Goal: Task Accomplishment & Management: Manage account settings

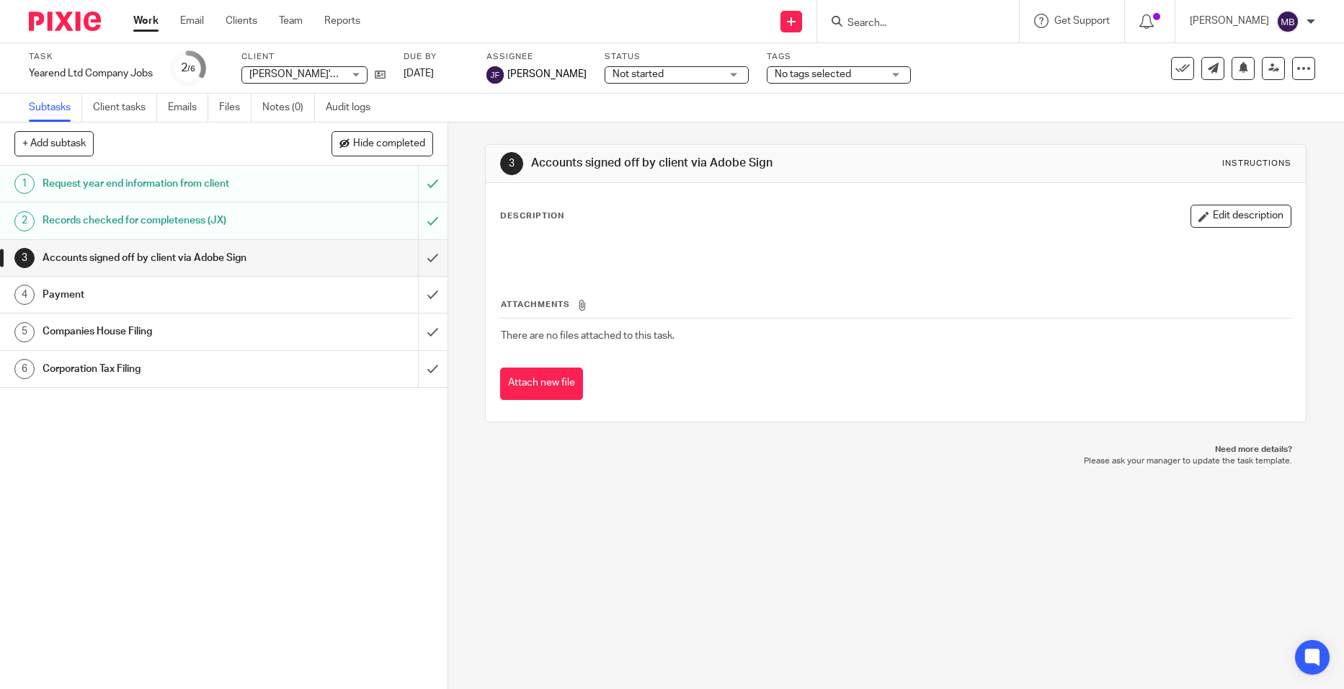
click at [885, 22] on input "Search" at bounding box center [911, 23] width 130 height 13
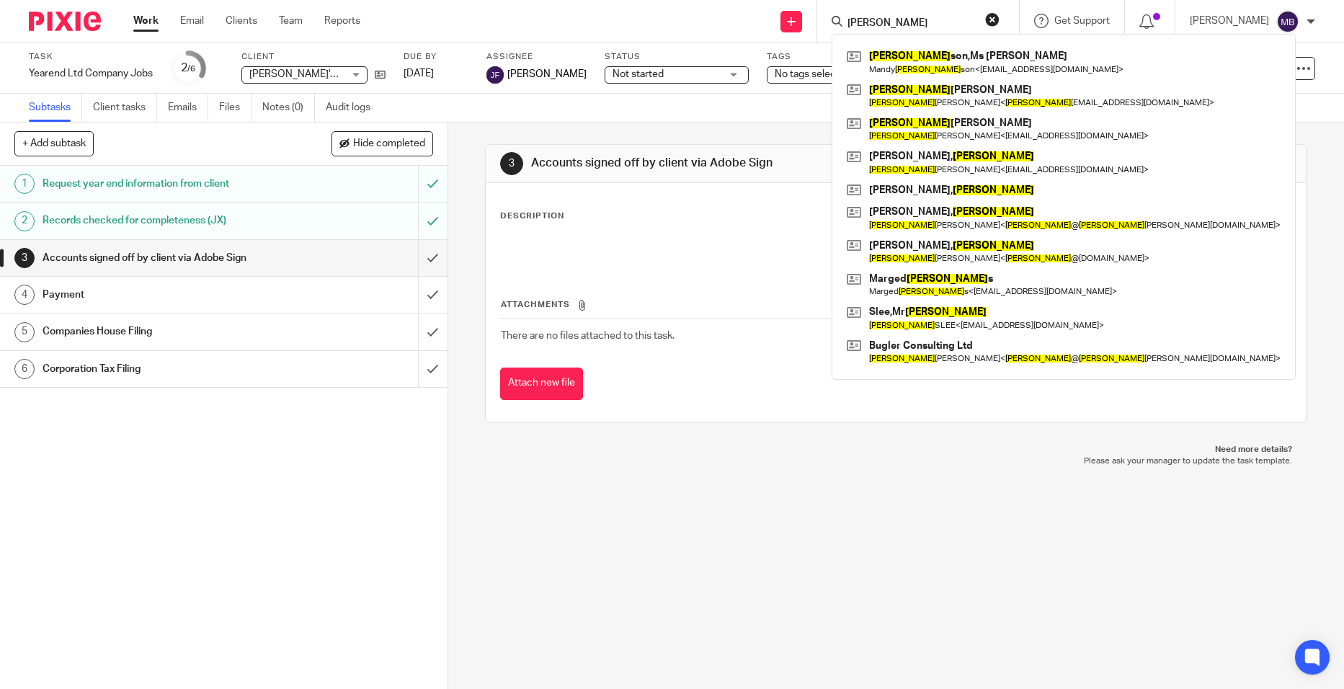
drag, startPoint x: 924, startPoint y: 25, endPoint x: 841, endPoint y: 37, distance: 82.9
click at [844, 32] on div "richard Richard son,Ms Mandy Mandy Richard son < mrich83@hotmail.co.uk > Richar…" at bounding box center [918, 21] width 202 height 43
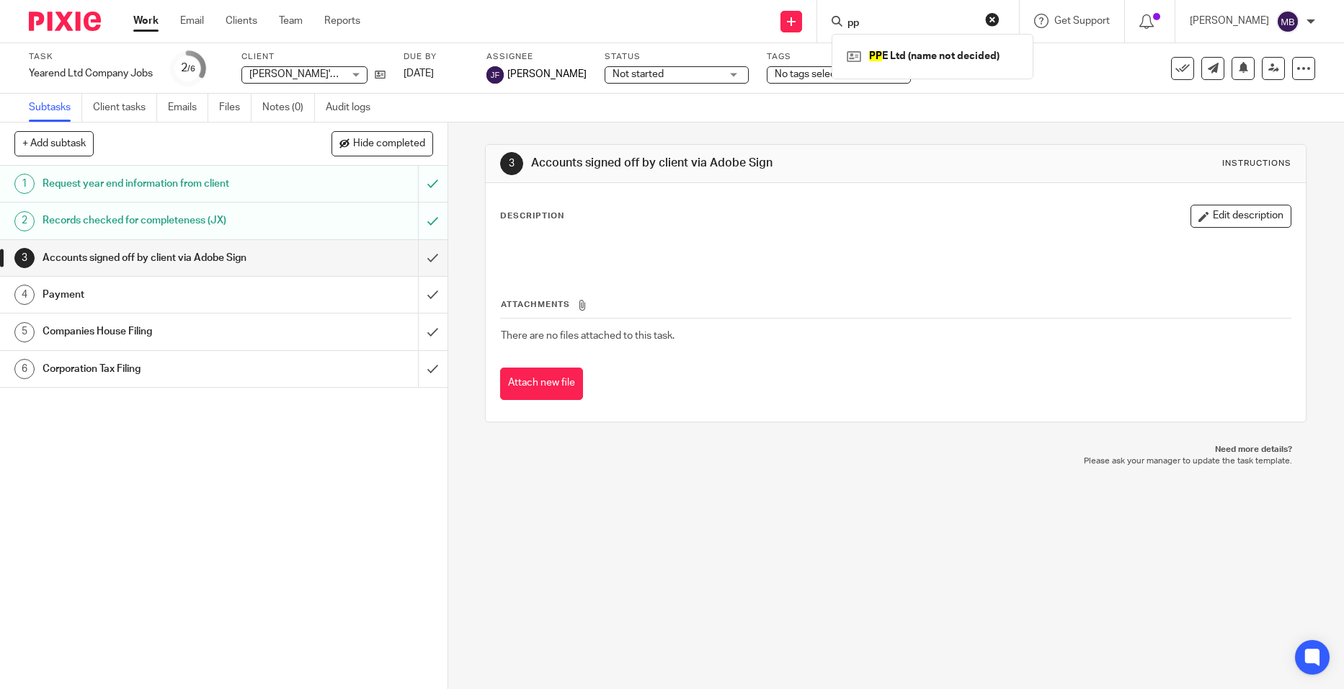
type input "pp"
drag, startPoint x: 885, startPoint y: 24, endPoint x: 810, endPoint y: 13, distance: 76.4
click at [810, 13] on div "Send new email Create task Add client pp PP E Ltd (name not decided) Get Suppor…" at bounding box center [863, 21] width 962 height 43
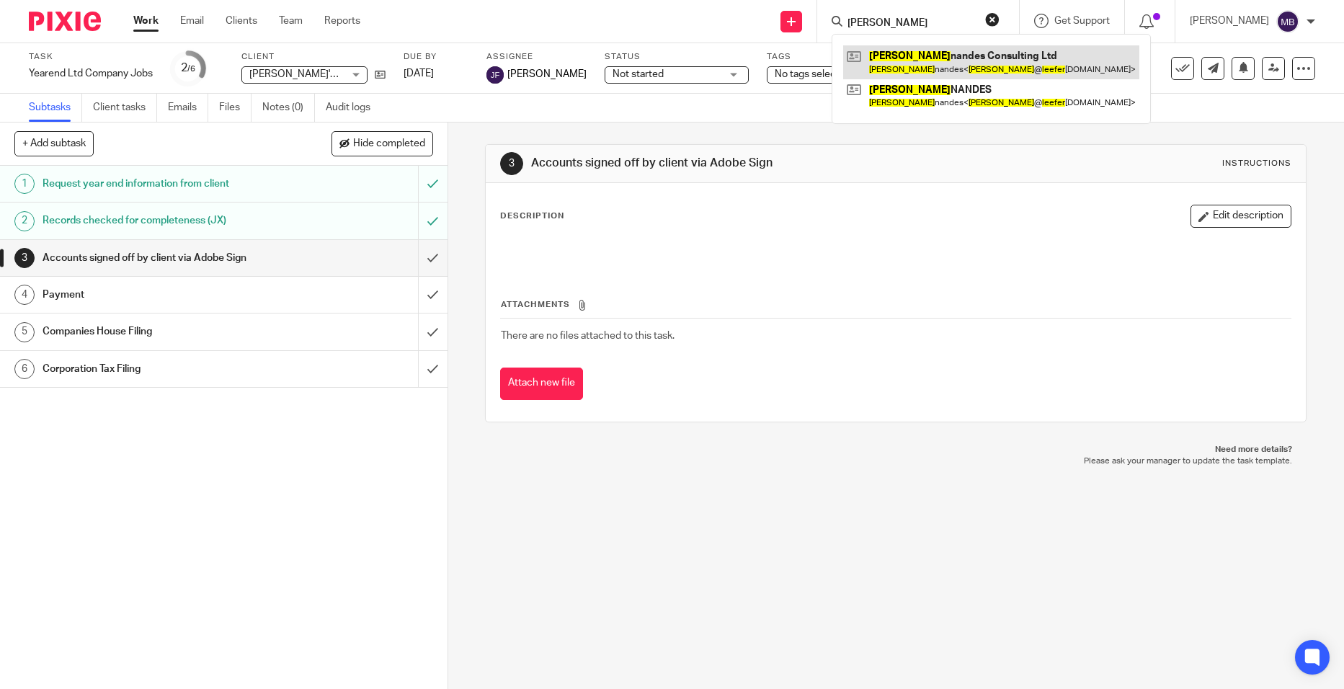
type input "Lee fer"
click at [950, 61] on link at bounding box center [991, 61] width 296 height 33
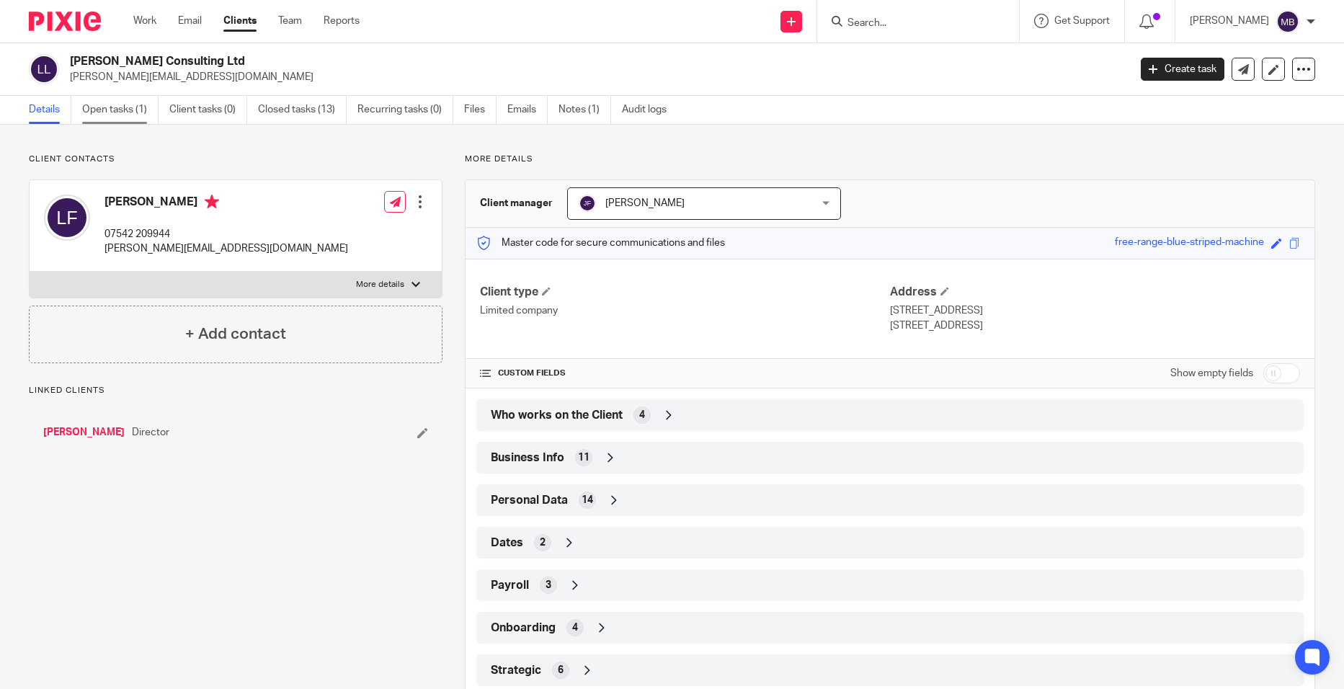
click at [146, 104] on link "Open tasks (1)" at bounding box center [120, 110] width 76 height 28
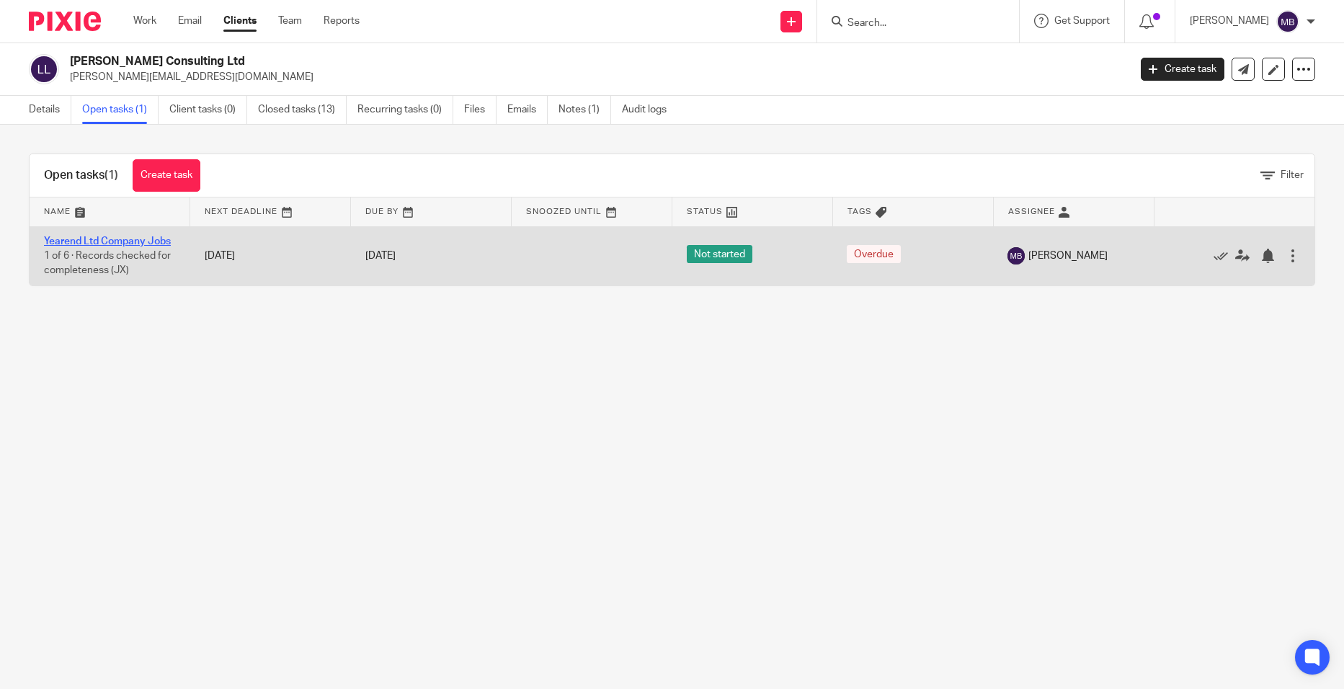
click at [111, 244] on link "Yearend Ltd Company Jobs" at bounding box center [107, 241] width 127 height 10
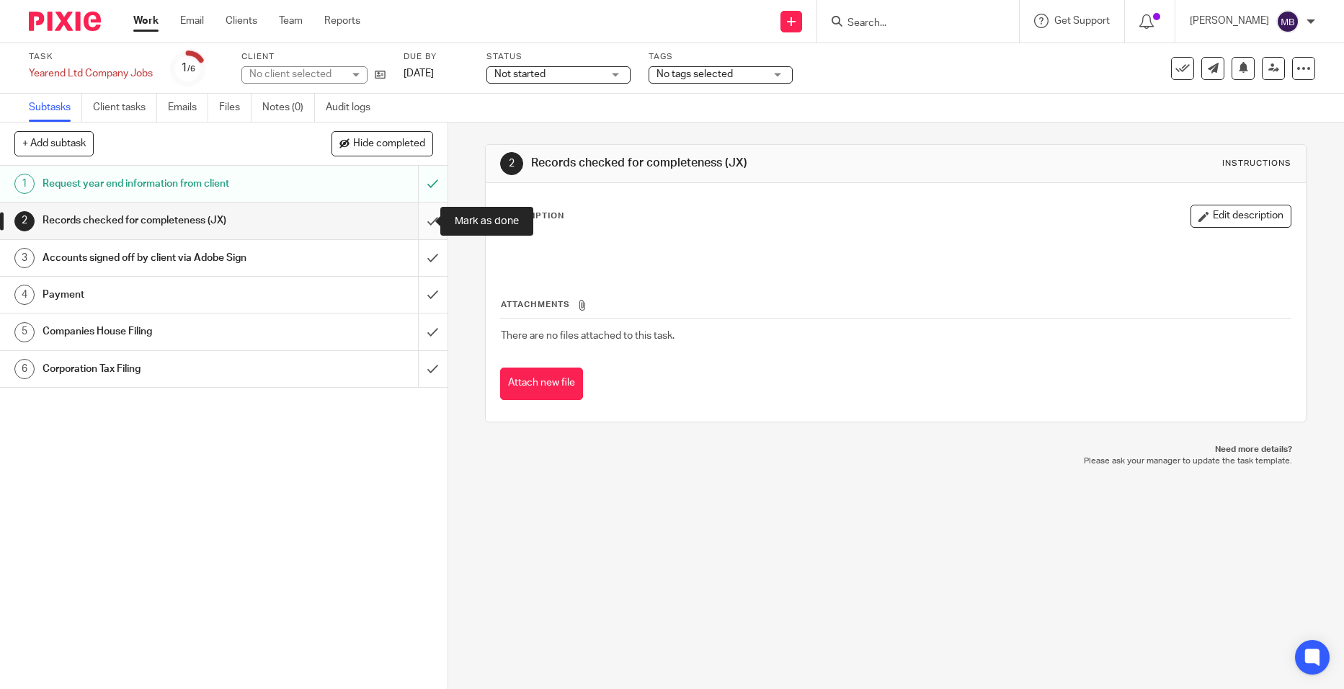
click at [419, 215] on input "submit" at bounding box center [223, 220] width 447 height 36
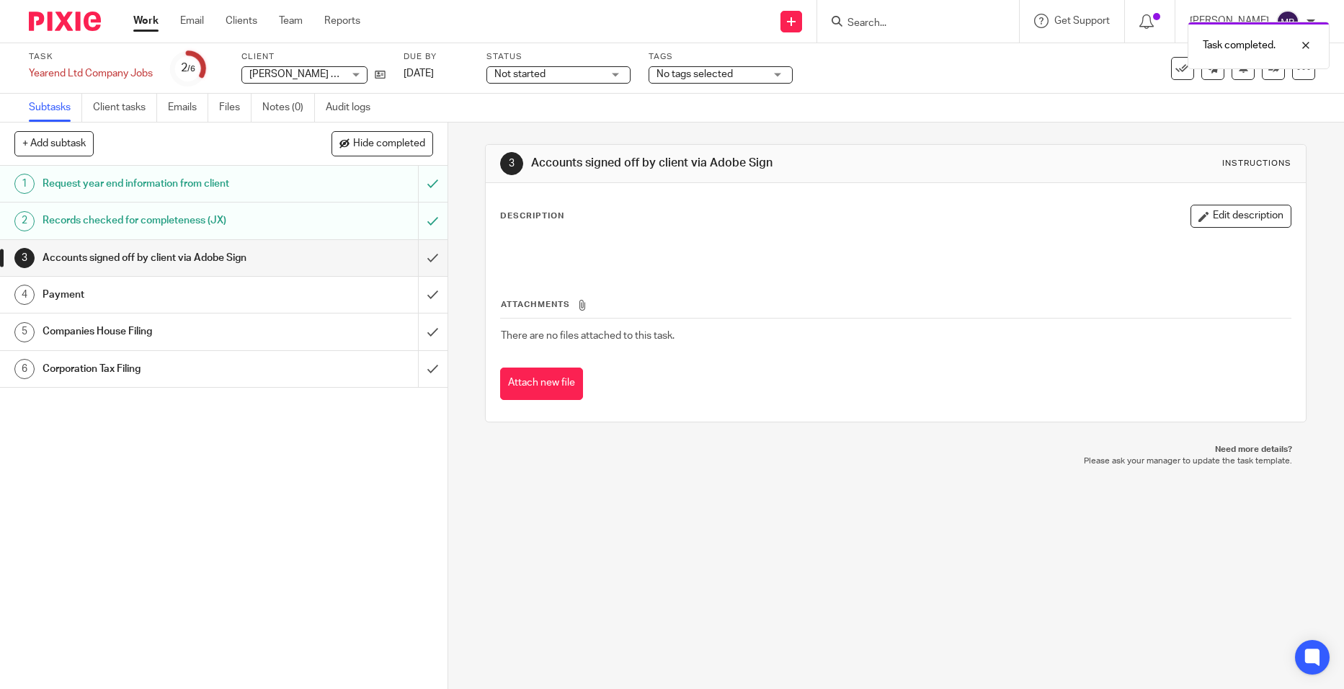
click at [897, 19] on div "Task completed." at bounding box center [1001, 41] width 658 height 55
click at [875, 23] on div "Task completed." at bounding box center [1001, 41] width 658 height 55
click at [1296, 48] on div at bounding box center [1294, 45] width 39 height 17
click at [870, 27] on input "Search" at bounding box center [911, 23] width 130 height 13
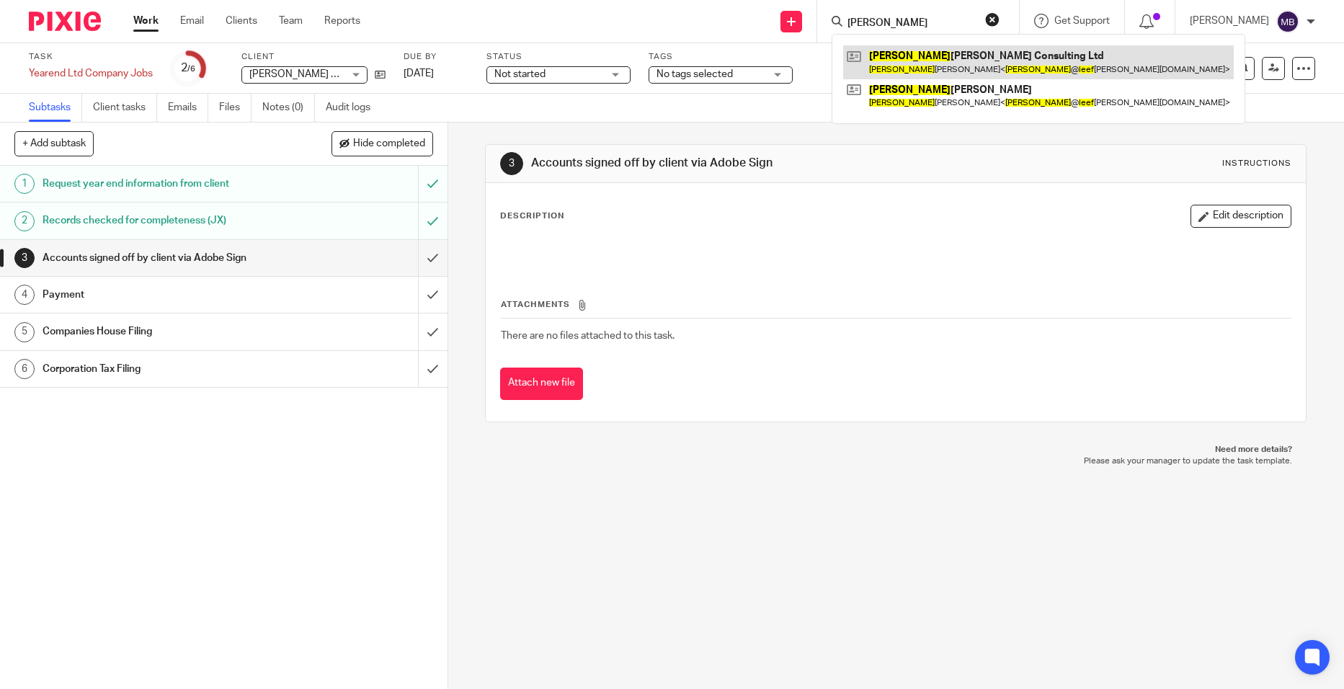
type input "lee f"
click at [910, 63] on link at bounding box center [1038, 61] width 390 height 33
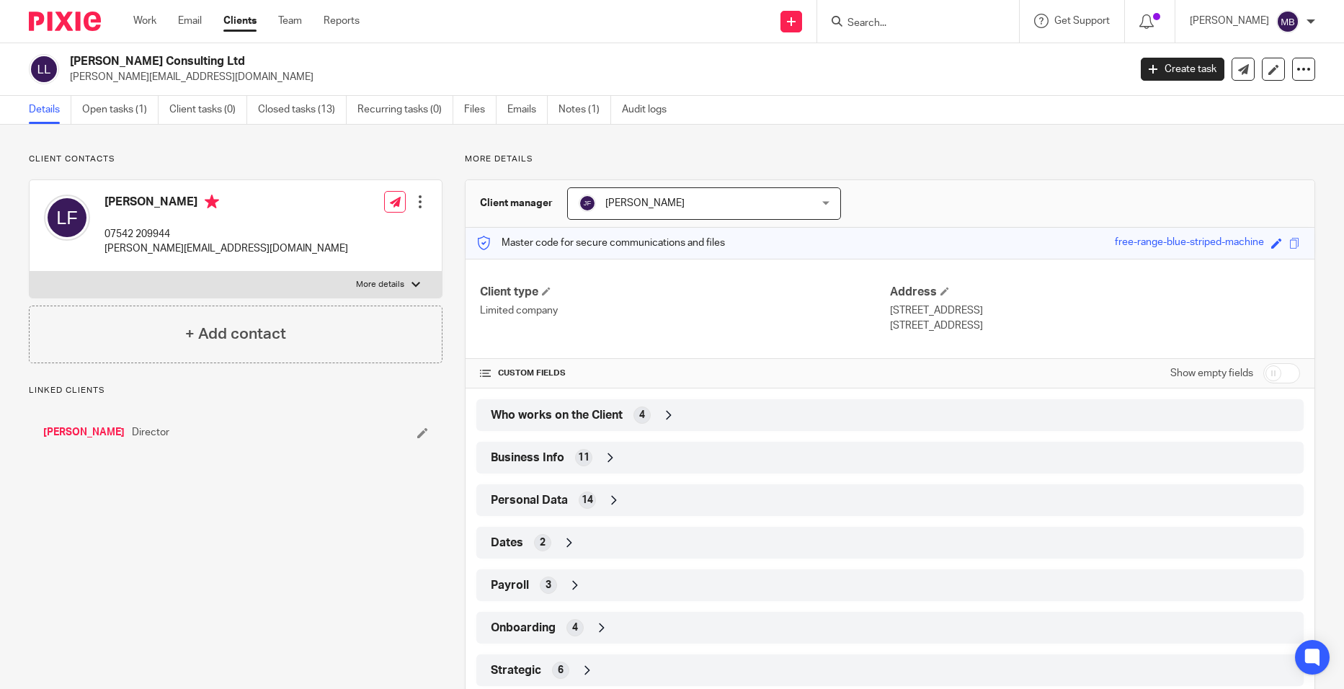
click at [669, 405] on div "Who works on the Client 4" at bounding box center [889, 415] width 805 height 24
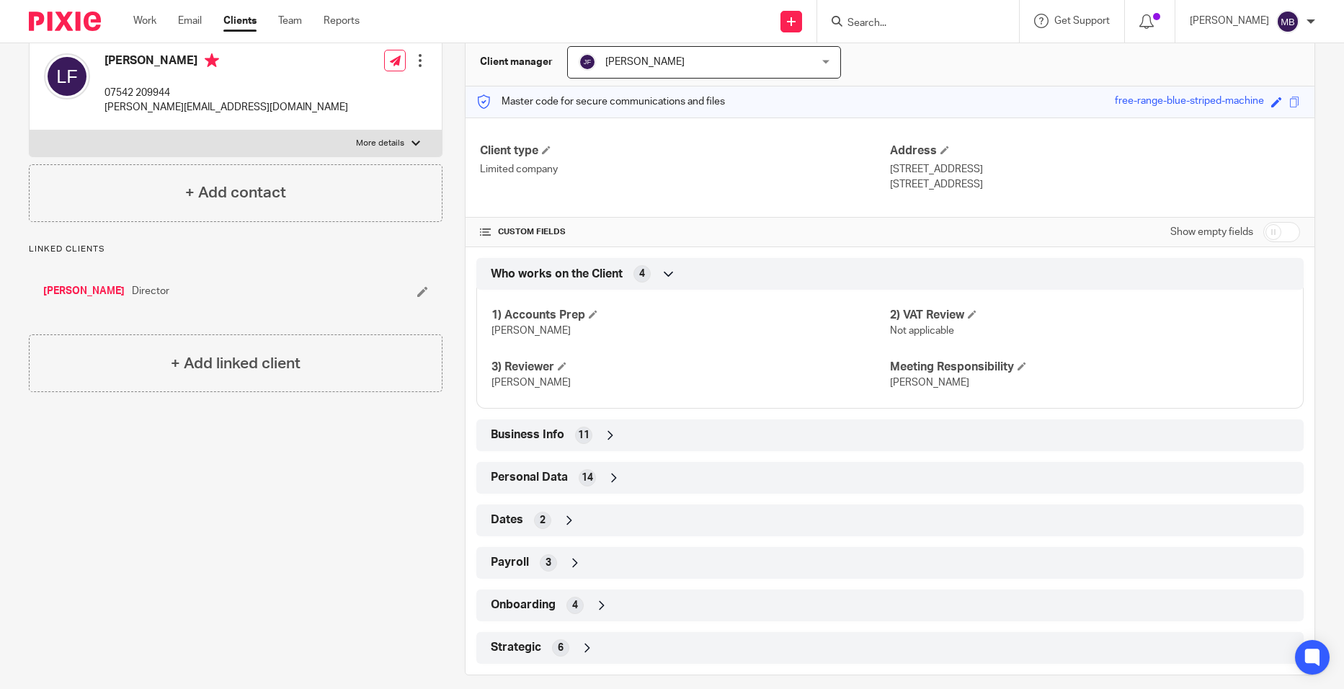
scroll to position [143, 0]
click at [694, 265] on div "Who works on the Client 4" at bounding box center [889, 271] width 805 height 24
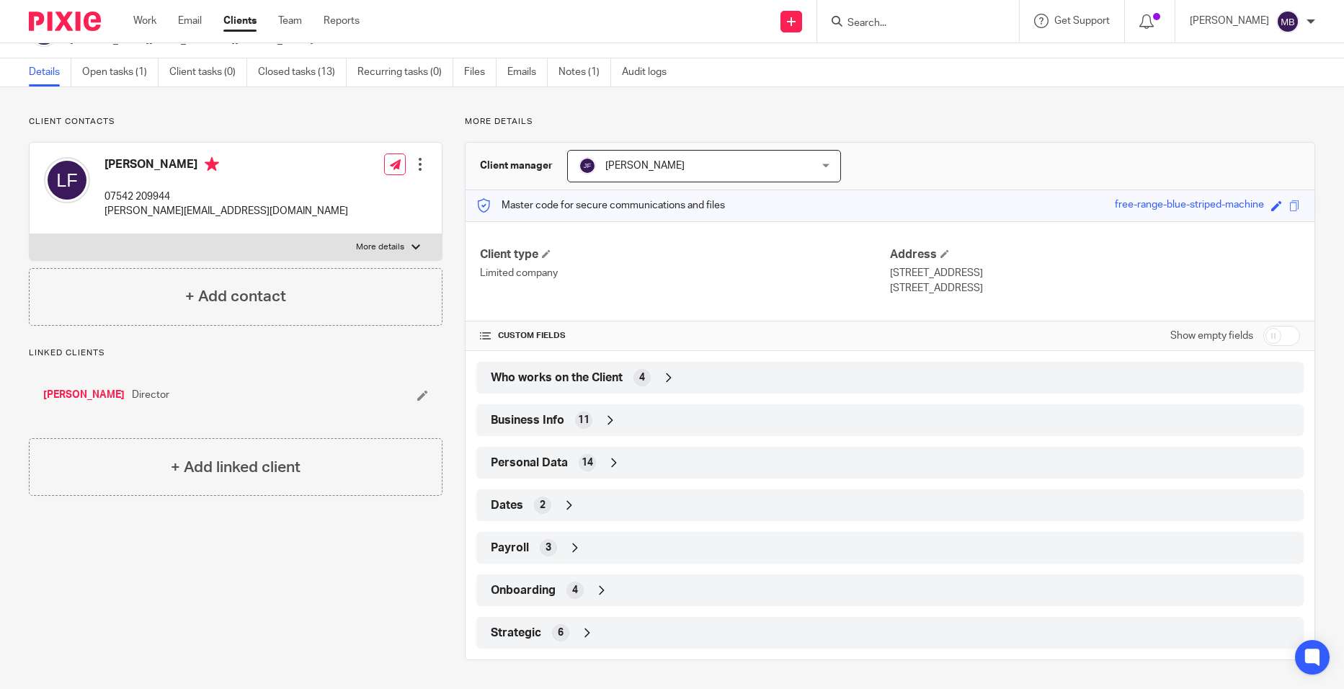
click at [906, 26] on input "Search" at bounding box center [911, 23] width 130 height 13
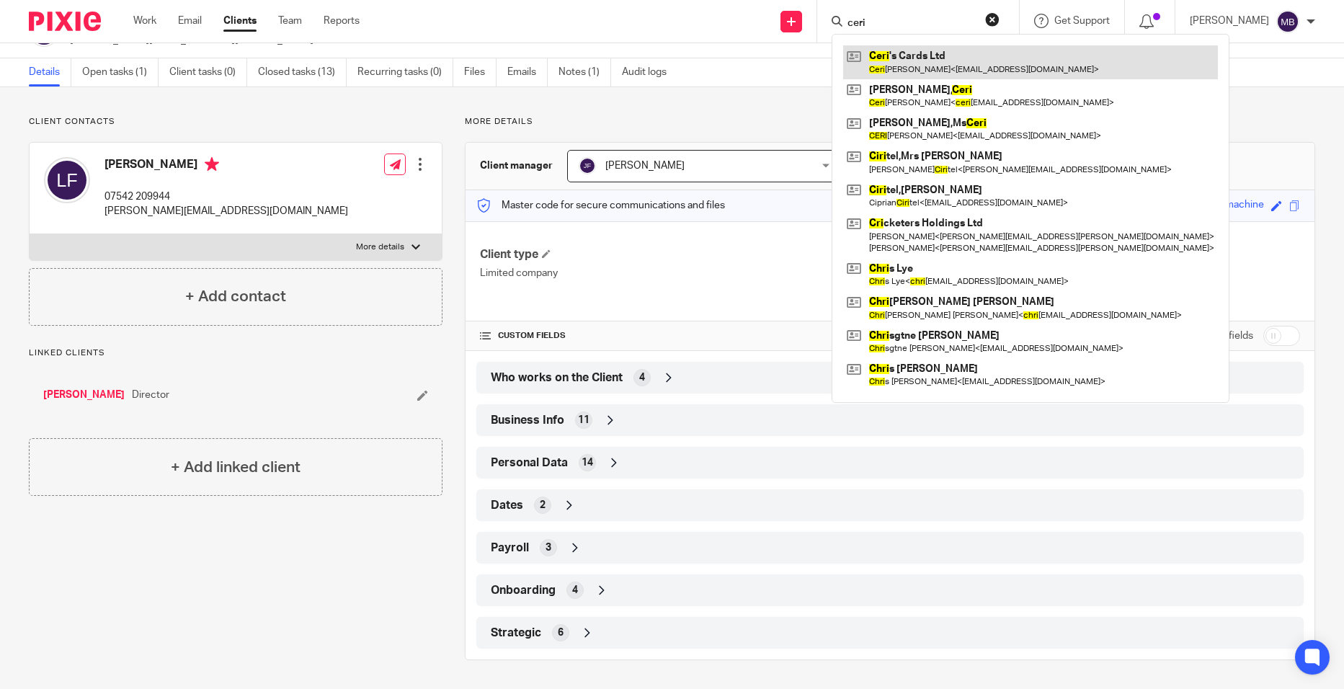
type input "ceri"
click at [921, 45] on link at bounding box center [1030, 61] width 375 height 33
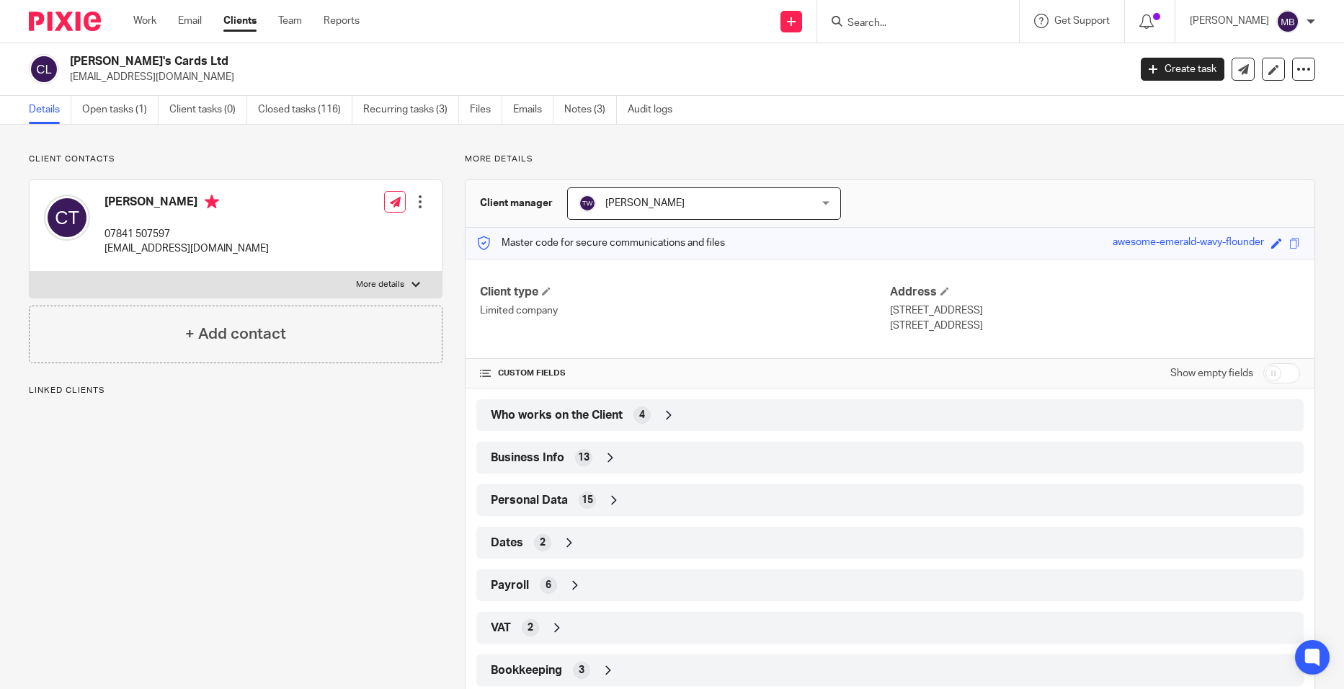
click at [587, 421] on span "Who works on the Client" at bounding box center [557, 415] width 132 height 15
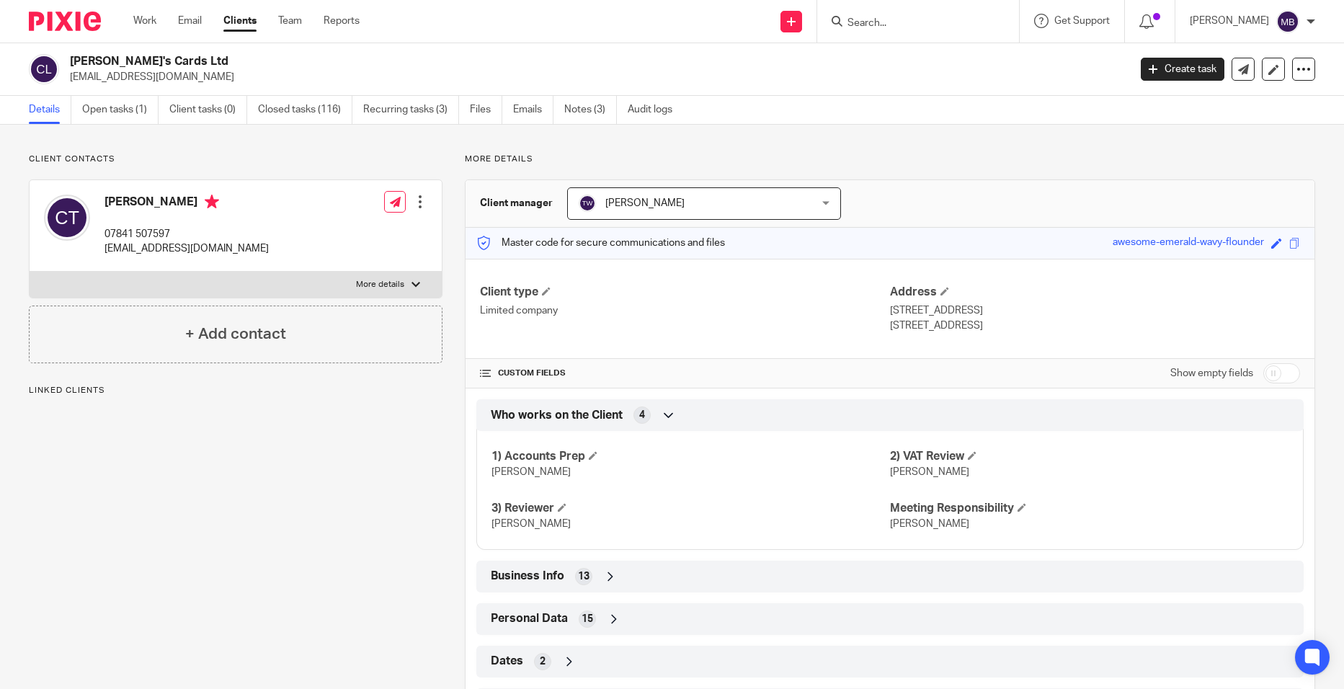
click at [919, 22] on input "Search" at bounding box center [911, 23] width 130 height 13
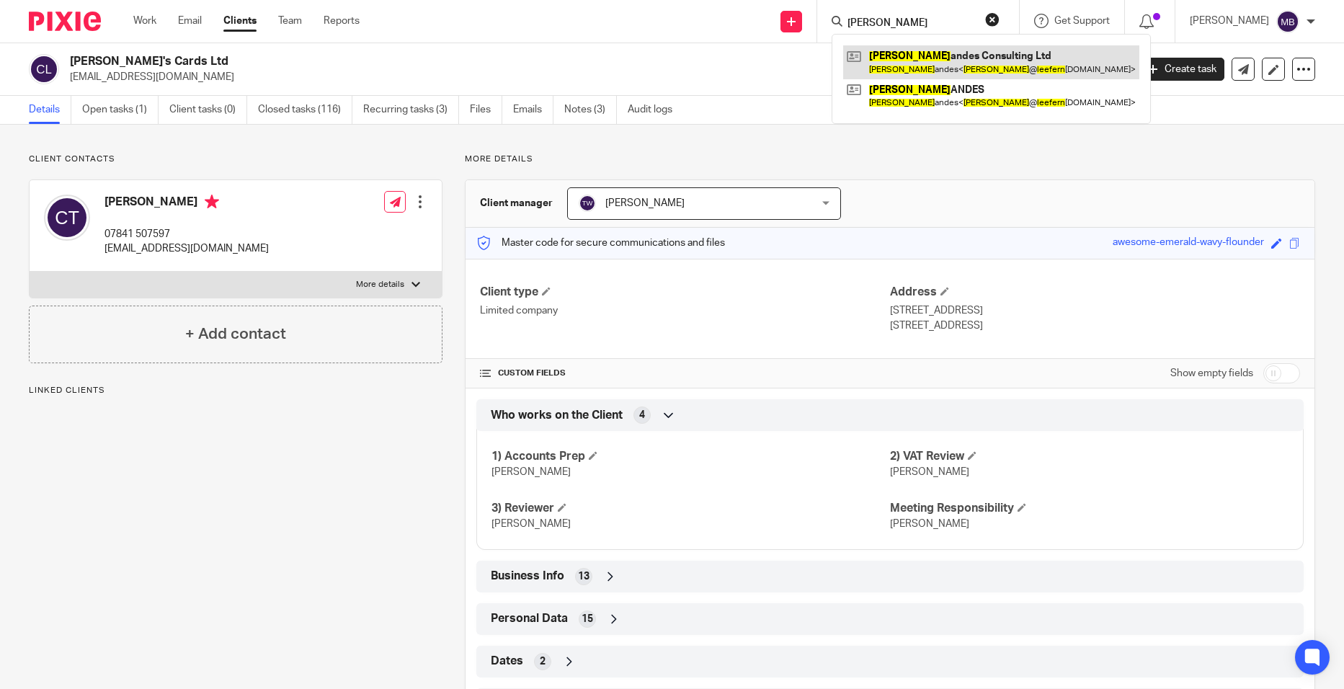
type input "Lee fern"
click at [927, 55] on link at bounding box center [991, 61] width 296 height 33
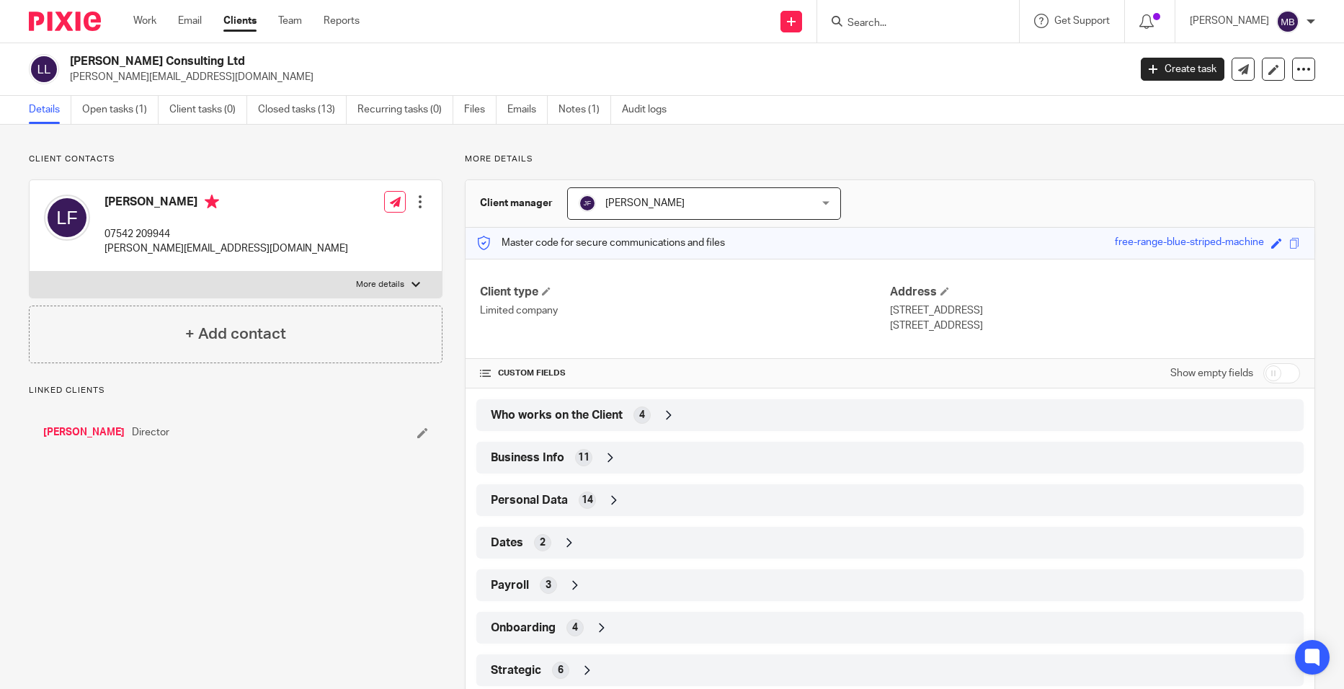
click at [607, 419] on span "Who works on the Client" at bounding box center [557, 415] width 132 height 15
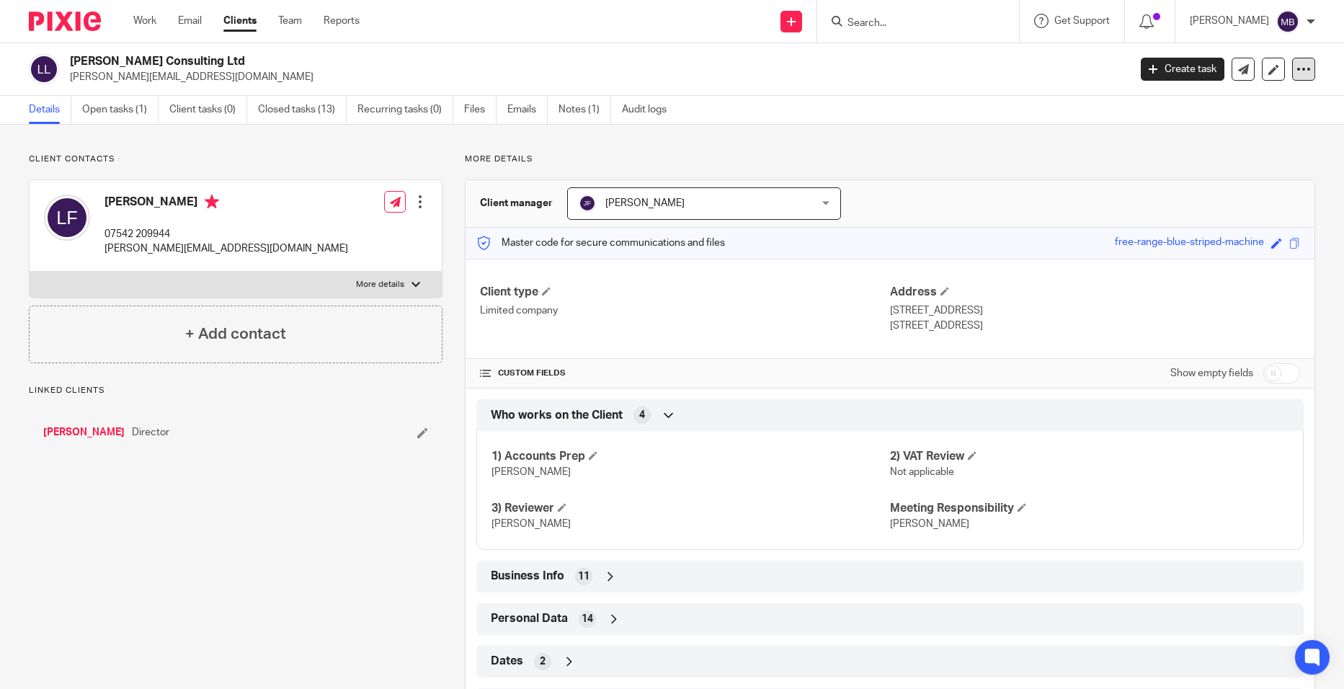
click at [1296, 68] on icon at bounding box center [1303, 69] width 14 height 14
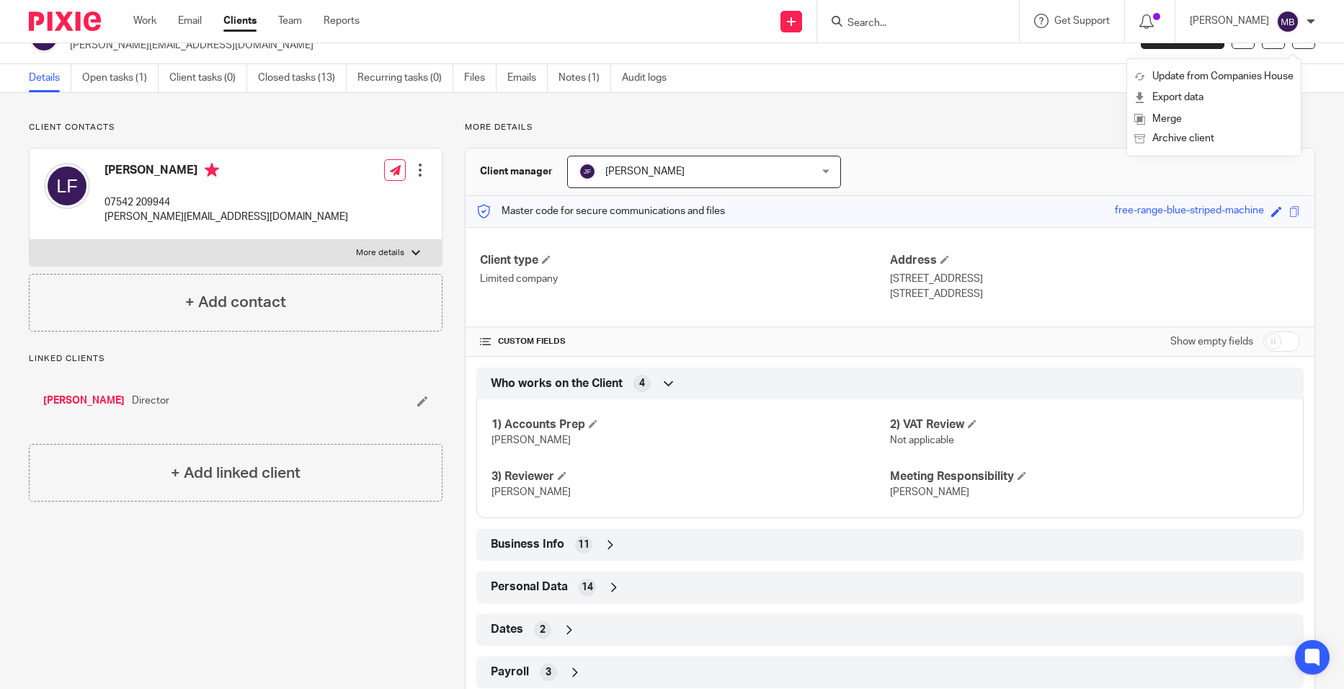
scroll to position [29, 0]
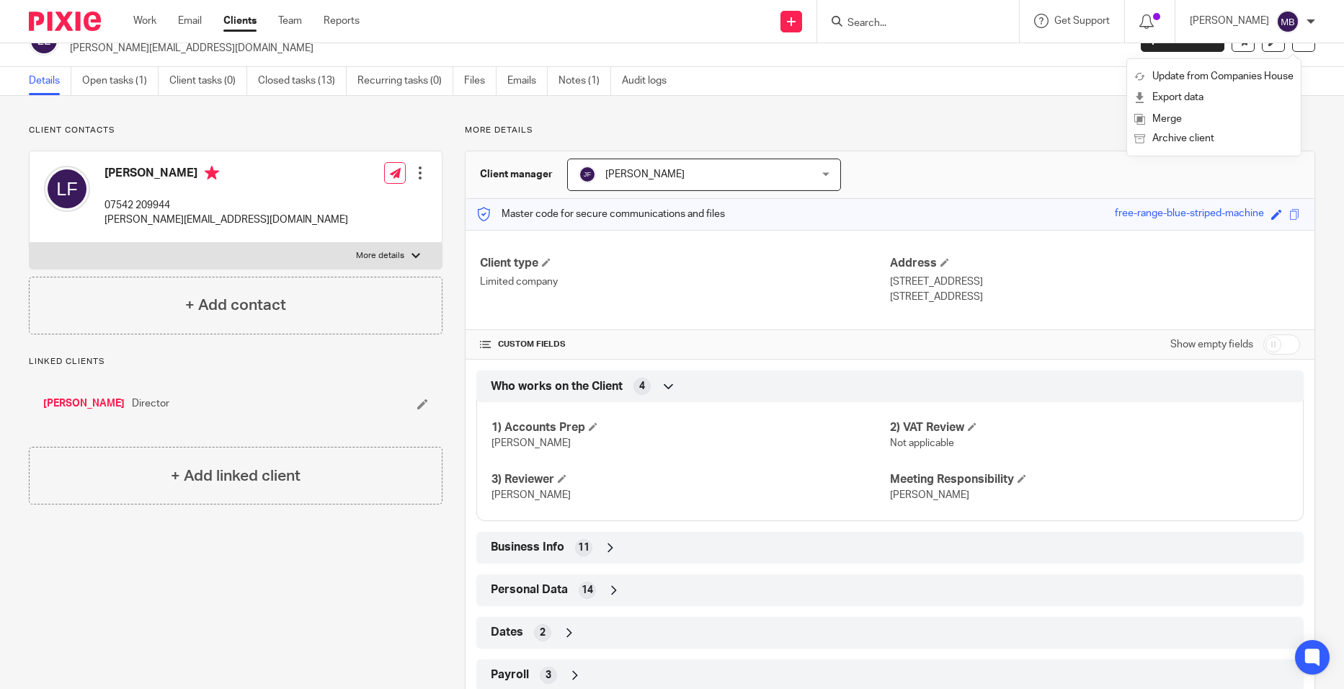
click at [1151, 291] on p "London, NW11 6JG" at bounding box center [1095, 297] width 410 height 14
click at [419, 174] on div at bounding box center [420, 173] width 14 height 14
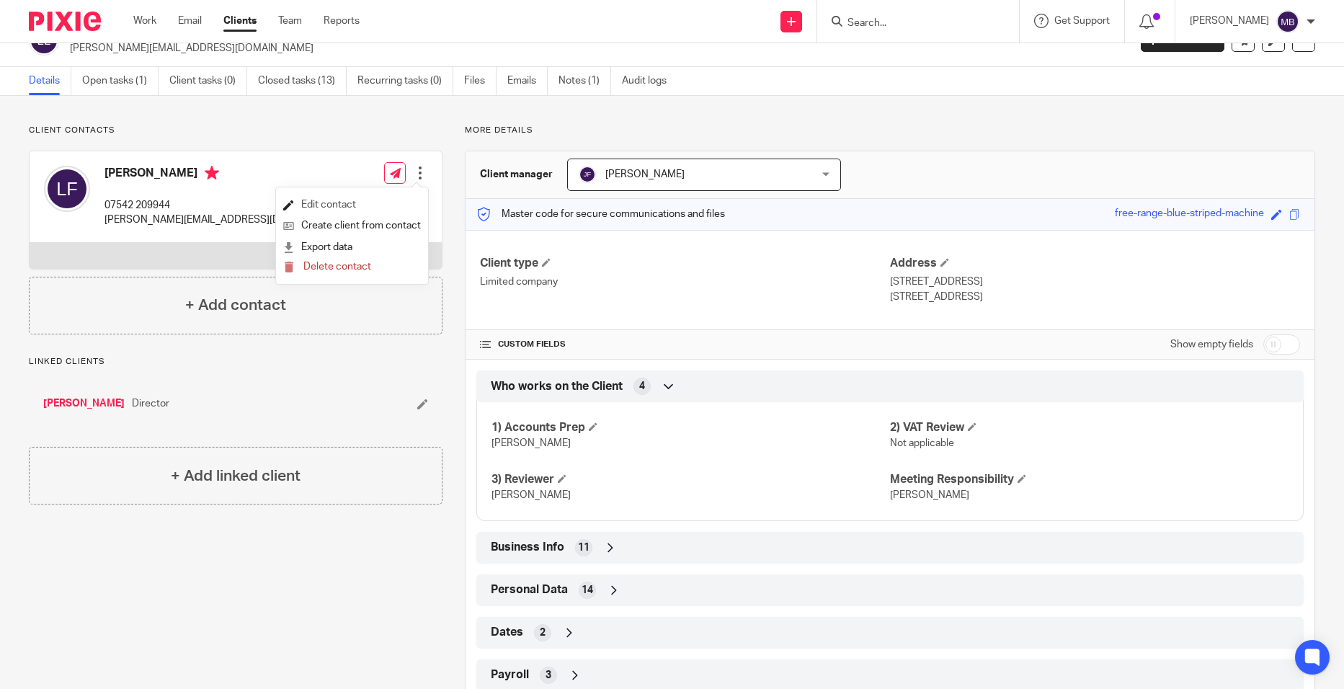
click at [377, 200] on link "Edit contact" at bounding box center [352, 205] width 138 height 21
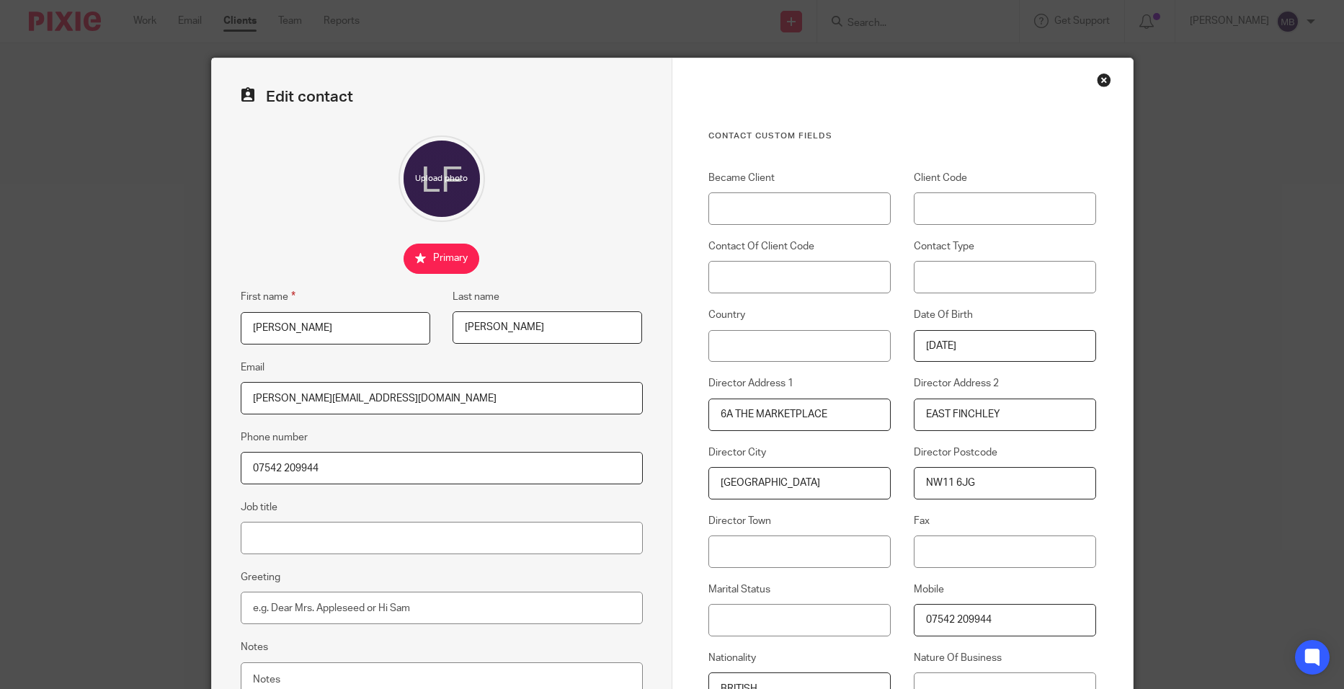
click at [1096, 79] on div "Close this dialog window" at bounding box center [1103, 80] width 14 height 14
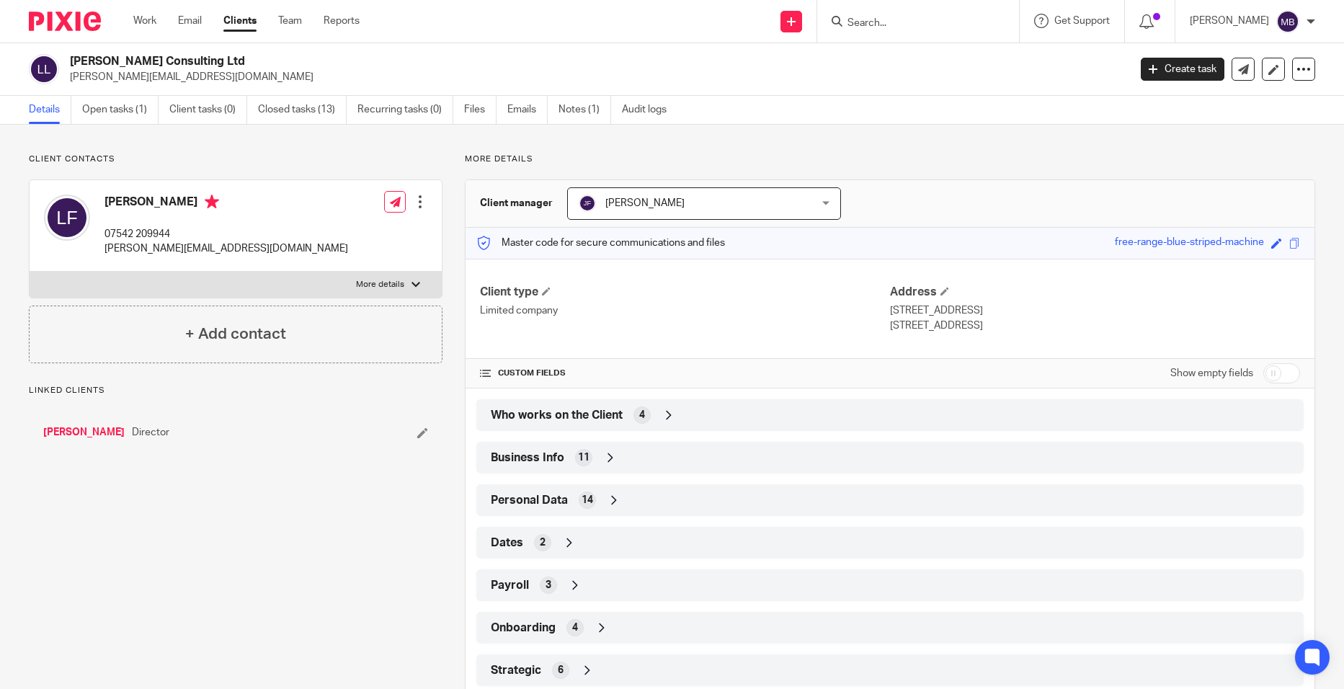
click at [588, 408] on span "Who works on the Client" at bounding box center [557, 415] width 132 height 15
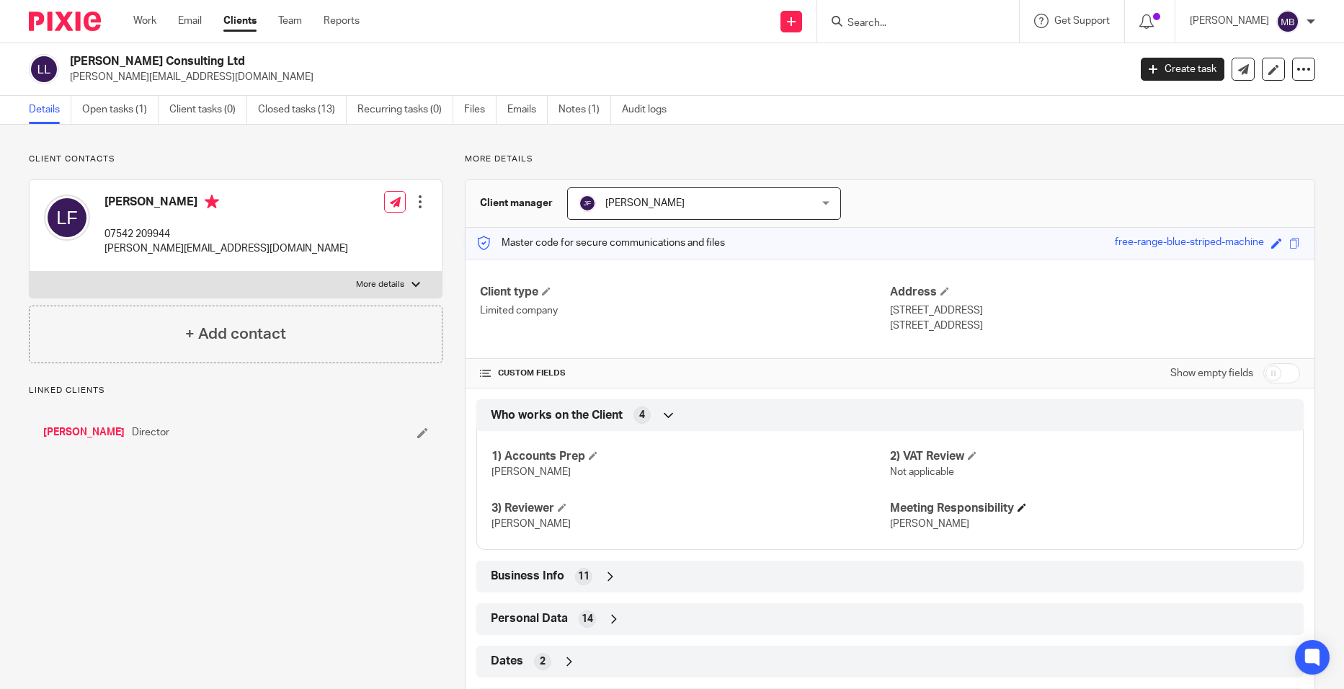
click at [914, 511] on h4 "Meeting Responsibility" at bounding box center [1089, 508] width 398 height 15
drag, startPoint x: 914, startPoint y: 510, endPoint x: 1017, endPoint y: 506, distance: 103.8
click at [1017, 506] on span at bounding box center [1021, 507] width 9 height 9
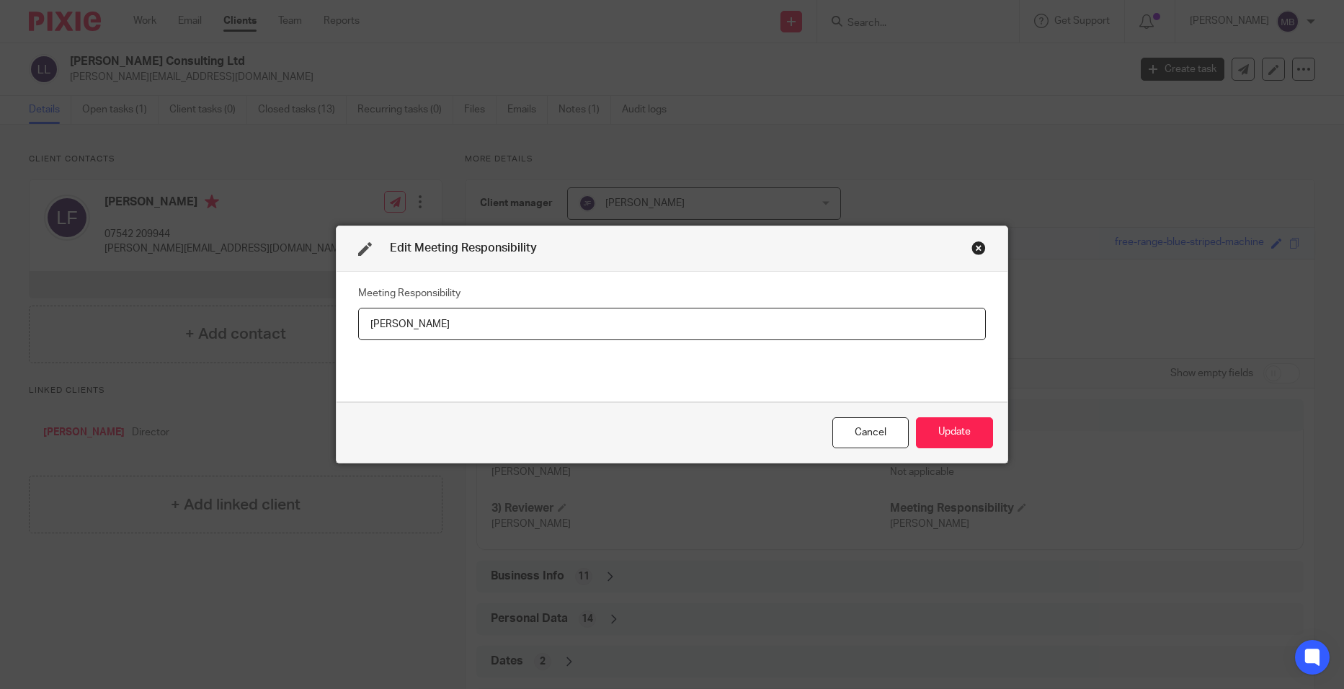
click at [971, 244] on div "Close this dialog window" at bounding box center [978, 248] width 14 height 14
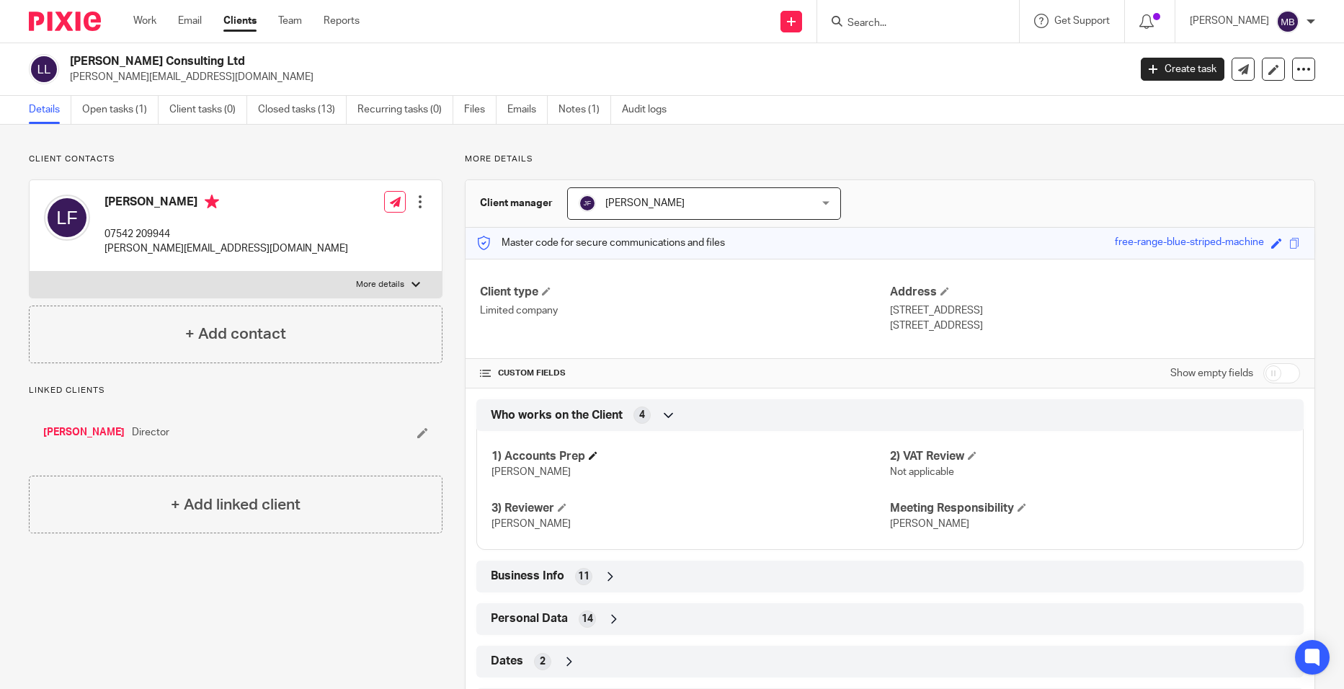
click at [585, 456] on h4 "1) Accounts Prep" at bounding box center [690, 456] width 398 height 15
click at [591, 463] on h4 "1) Accounts Prep" at bounding box center [690, 456] width 398 height 15
click at [590, 454] on span at bounding box center [593, 455] width 9 height 9
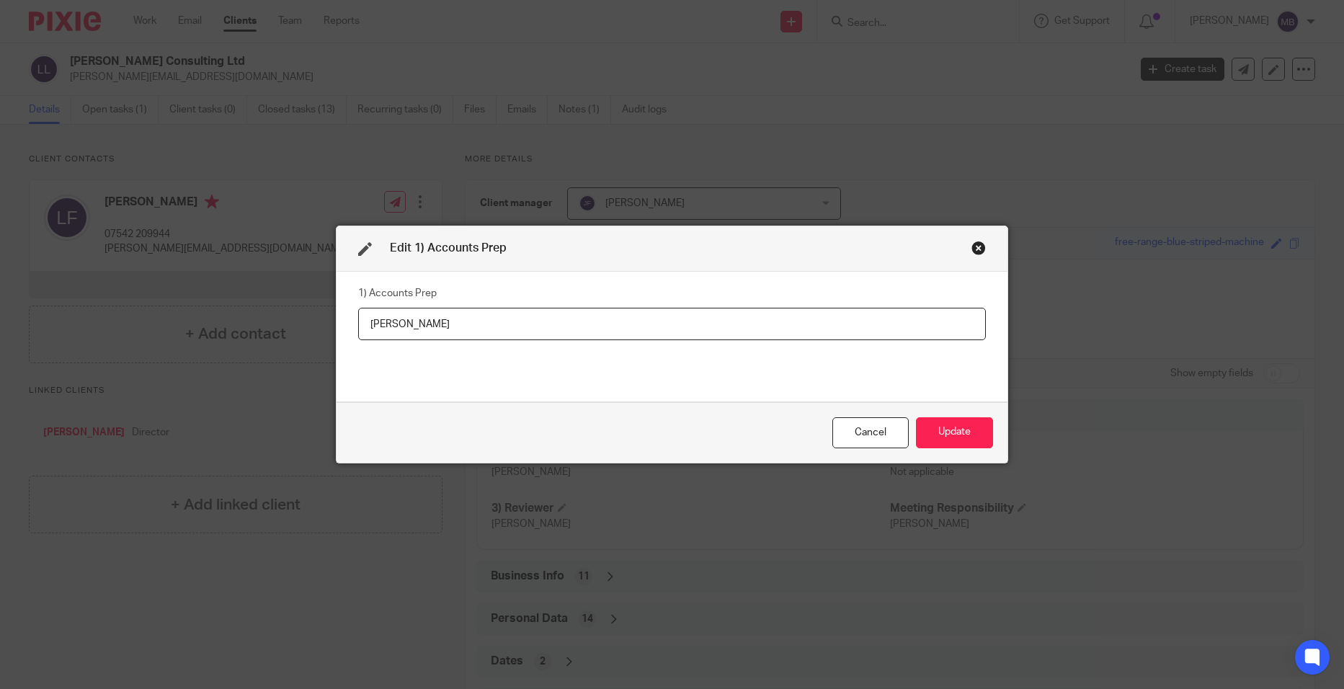
drag, startPoint x: 465, startPoint y: 300, endPoint x: 446, endPoint y: 318, distance: 27.0
click at [447, 317] on fieldset "1) Accounts Prep [PERSON_NAME]" at bounding box center [671, 311] width 627 height 58
drag, startPoint x: 290, startPoint y: 281, endPoint x: 293, endPoint y: 295, distance: 14.0
click at [249, 274] on div "Edit 1) Accounts Prep 1) Accounts Prep [PERSON_NAME] Update" at bounding box center [672, 344] width 1344 height 689
drag, startPoint x: 421, startPoint y: 323, endPoint x: 136, endPoint y: 258, distance: 291.9
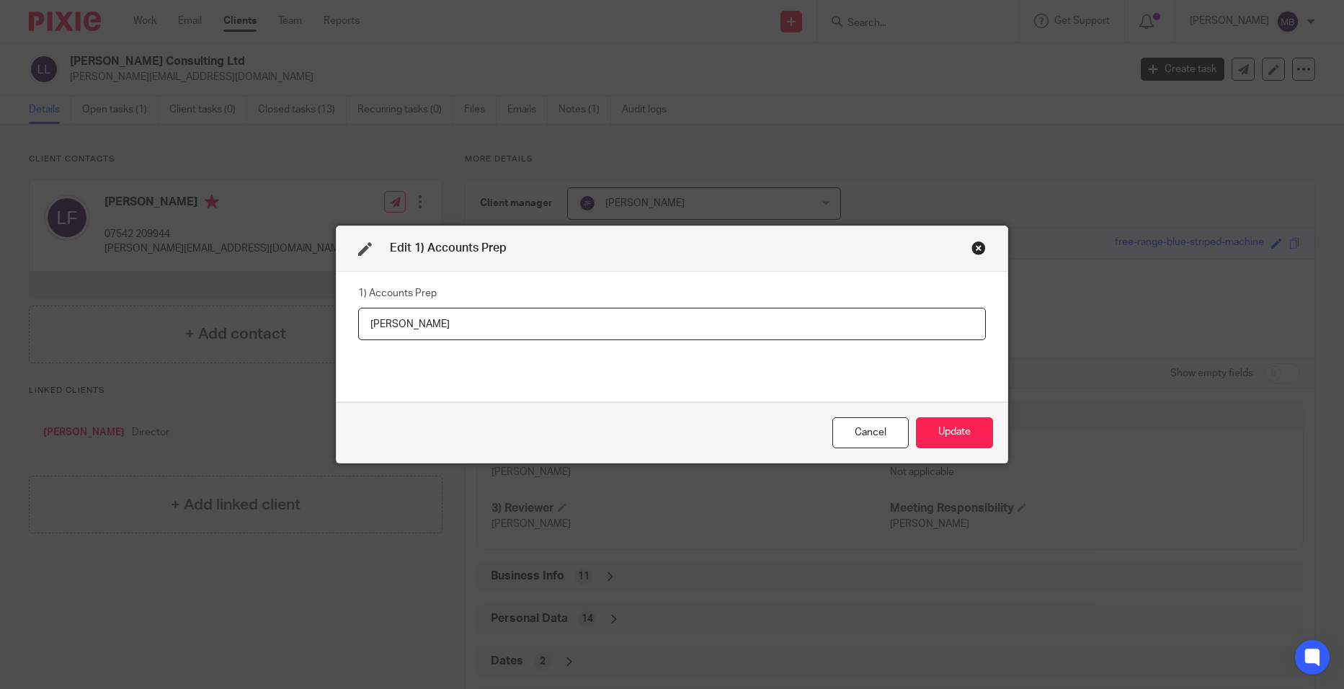
click at [136, 258] on div "Edit 1) Accounts Prep 1) Accounts Prep [PERSON_NAME] Update" at bounding box center [672, 344] width 1344 height 689
type input "[PERSON_NAME]"
click at [921, 432] on button "Update" at bounding box center [954, 432] width 77 height 31
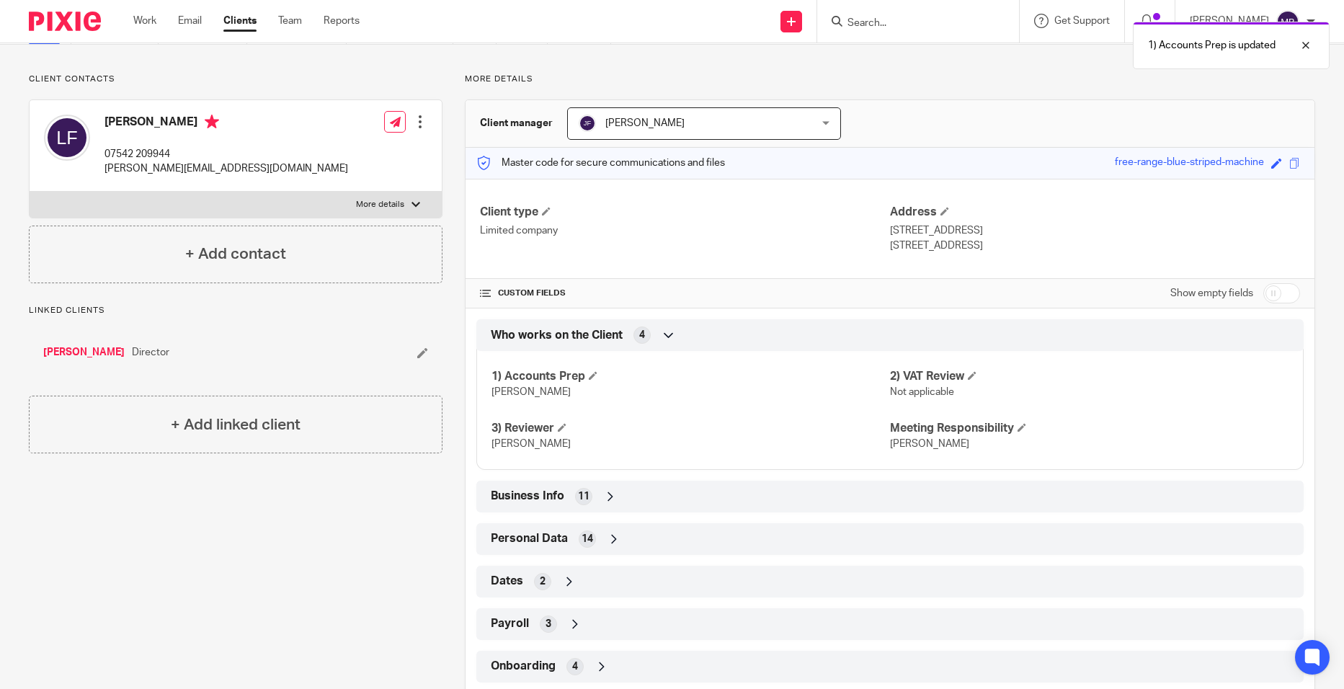
scroll to position [156, 0]
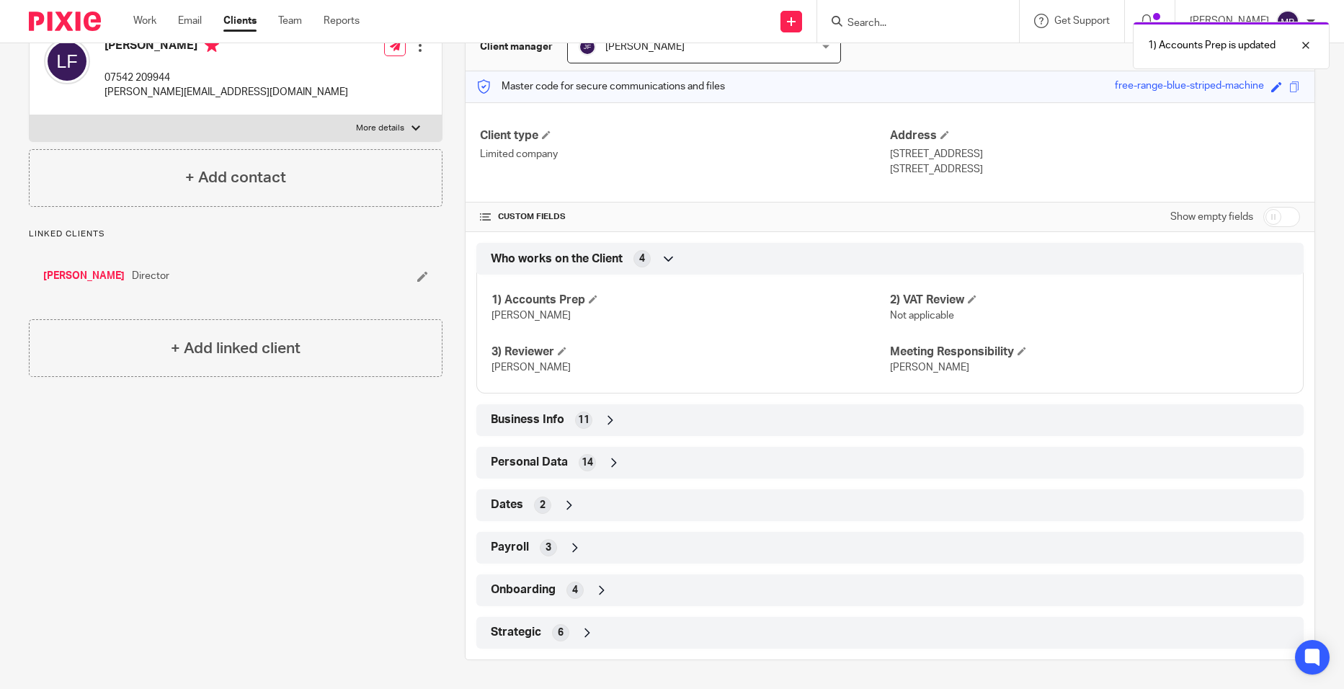
click at [578, 413] on span "11" at bounding box center [584, 420] width 12 height 14
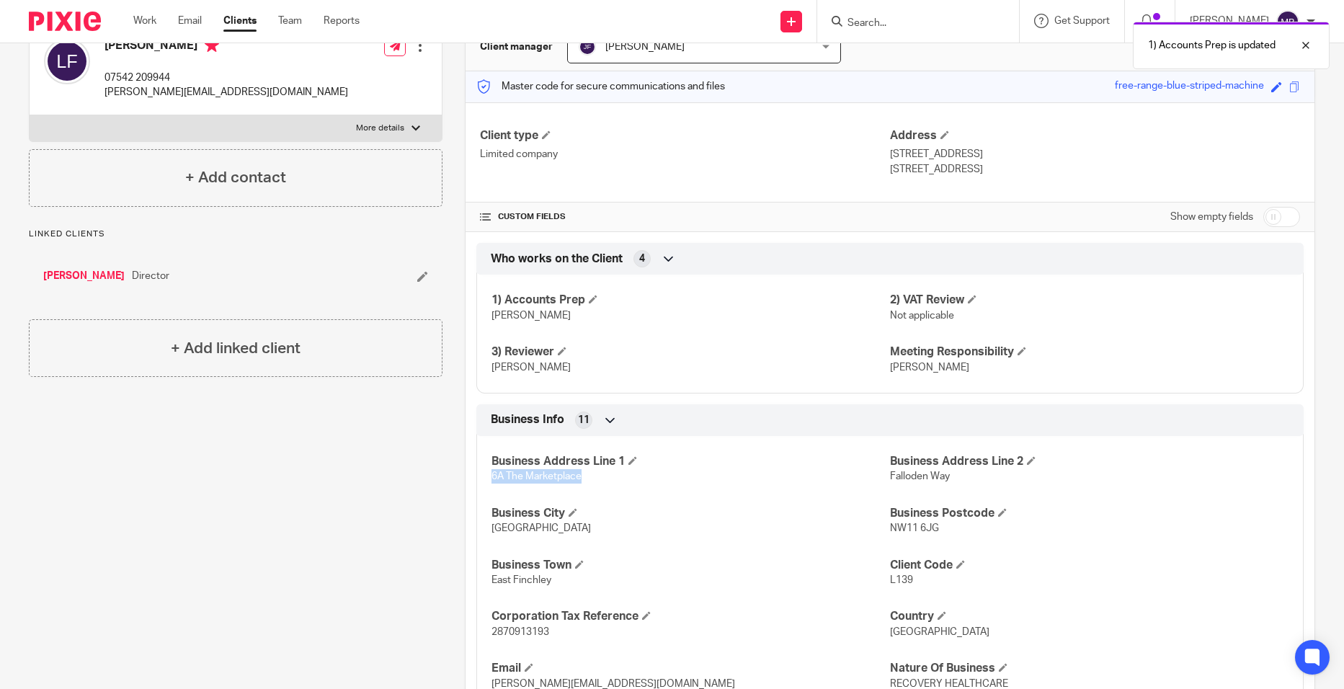
drag, startPoint x: 593, startPoint y: 481, endPoint x: 486, endPoint y: 482, distance: 106.6
click at [486, 482] on div "Business Address Line 1 6A The Marketplace Business Address Line [STREET_ADDRES…" at bounding box center [889, 593] width 827 height 336
drag, startPoint x: 486, startPoint y: 482, endPoint x: 504, endPoint y: 477, distance: 18.0
copy span "6A The Marketplace"
drag, startPoint x: 948, startPoint y: 537, endPoint x: 883, endPoint y: 535, distance: 65.6
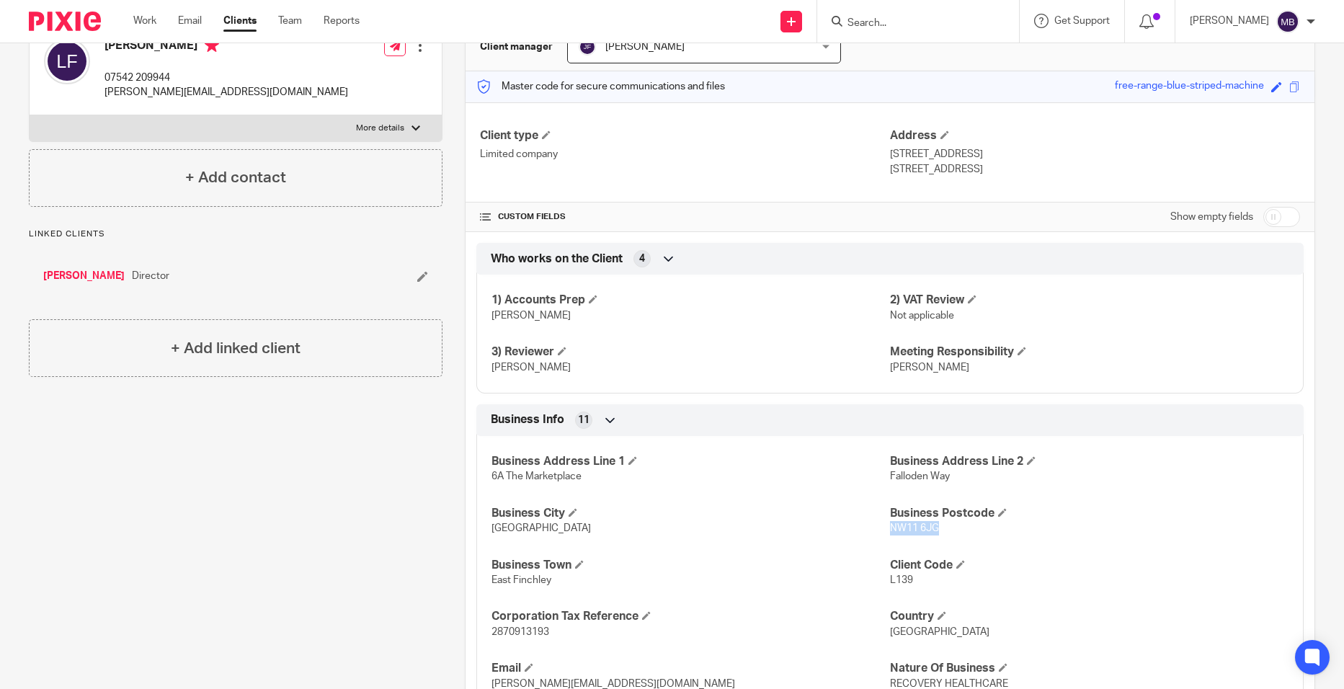
click at [883, 535] on div "Business Address Line 1 6A The Marketplace Business Address Line [STREET_ADDRES…" at bounding box center [889, 593] width 827 height 336
drag, startPoint x: 883, startPoint y: 535, endPoint x: 897, endPoint y: 530, distance: 15.3
copy span "NW11 6JG"
